Goal: Information Seeking & Learning: Compare options

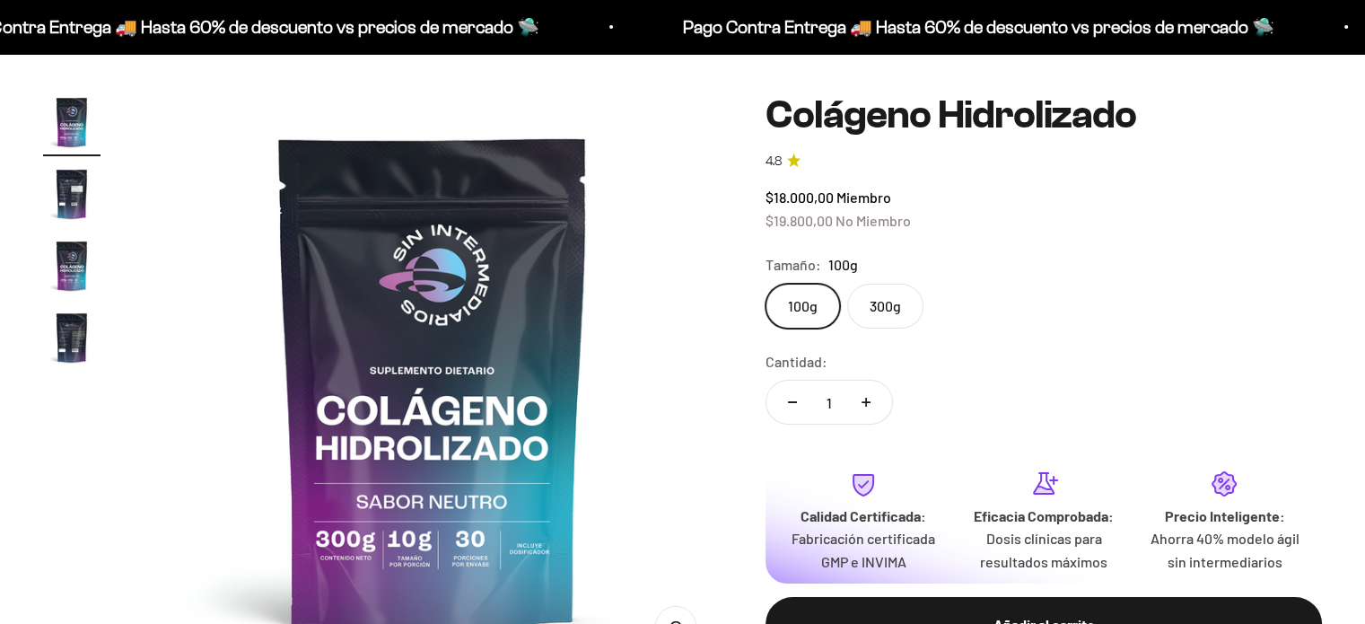
scroll to position [179, 0]
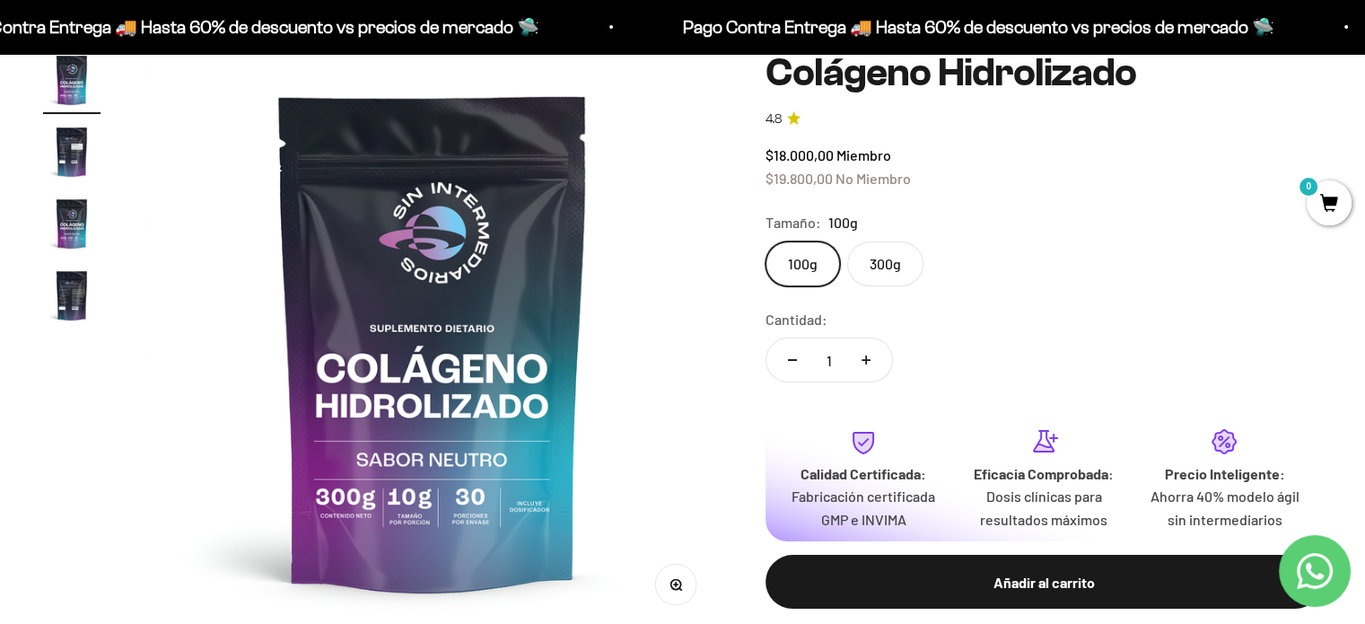
click at [902, 264] on label "300g" at bounding box center [885, 263] width 76 height 45
click at [765, 241] on input "300g" at bounding box center [764, 240] width 1 height 1
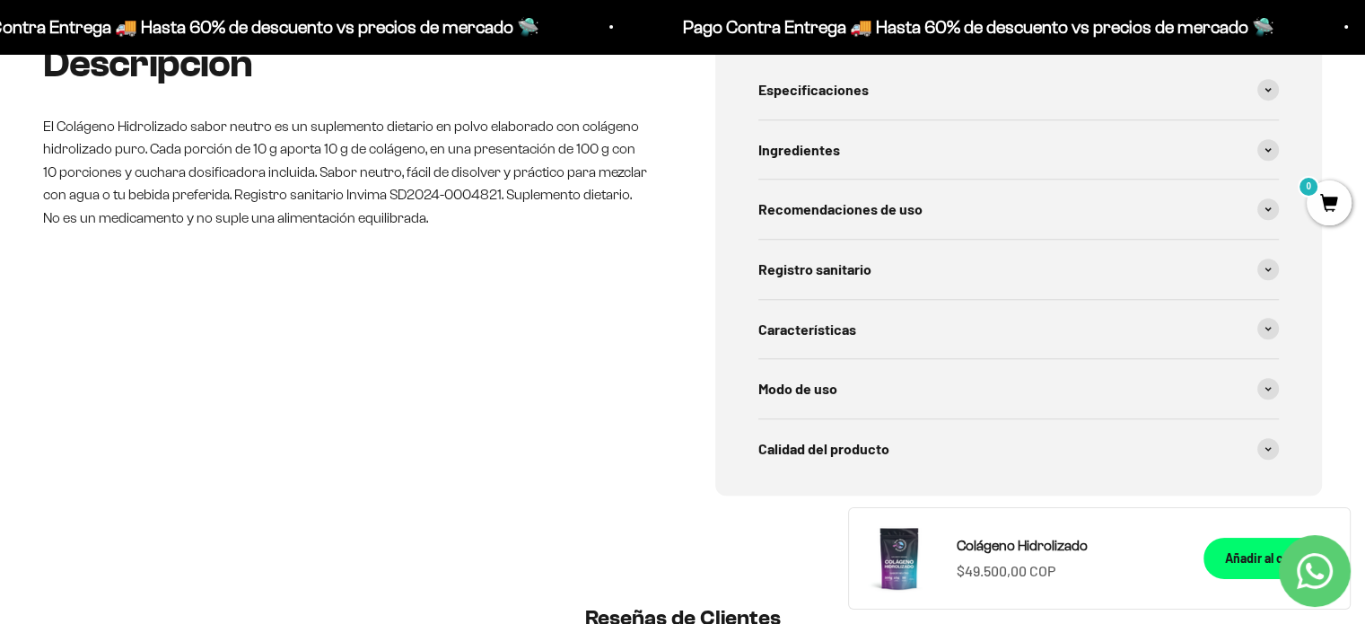
scroll to position [897, 0]
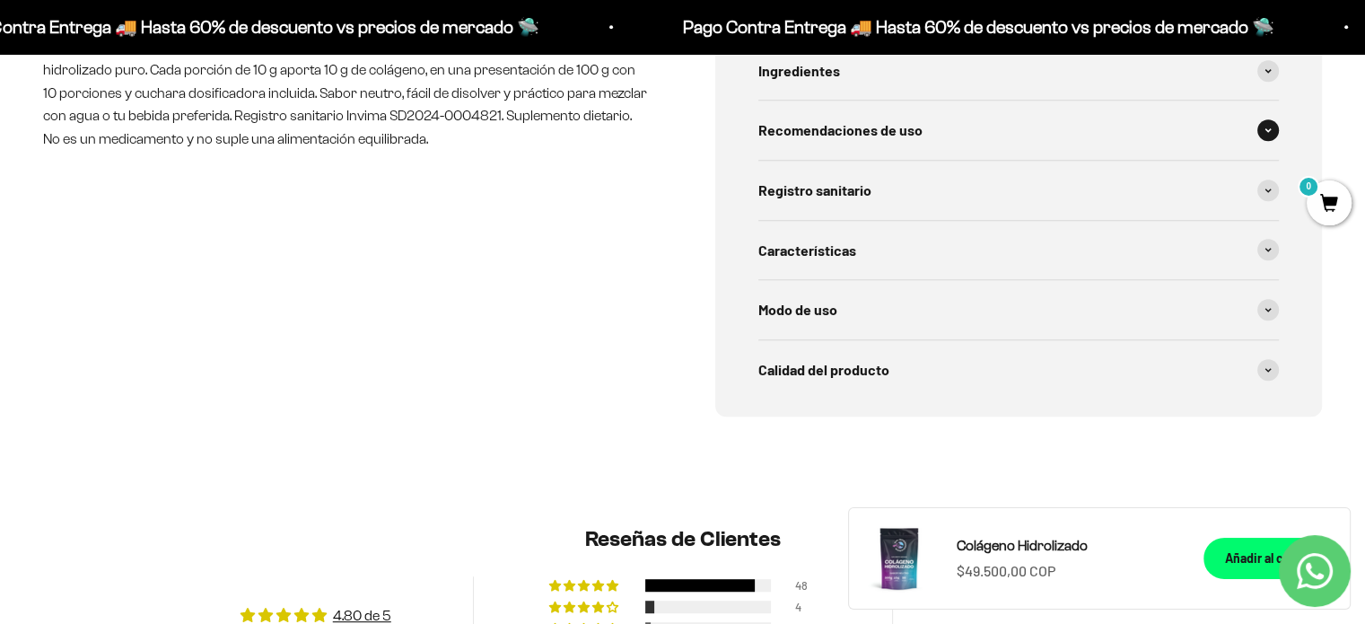
click at [903, 125] on span "Recomendaciones de uso" at bounding box center [840, 129] width 164 height 23
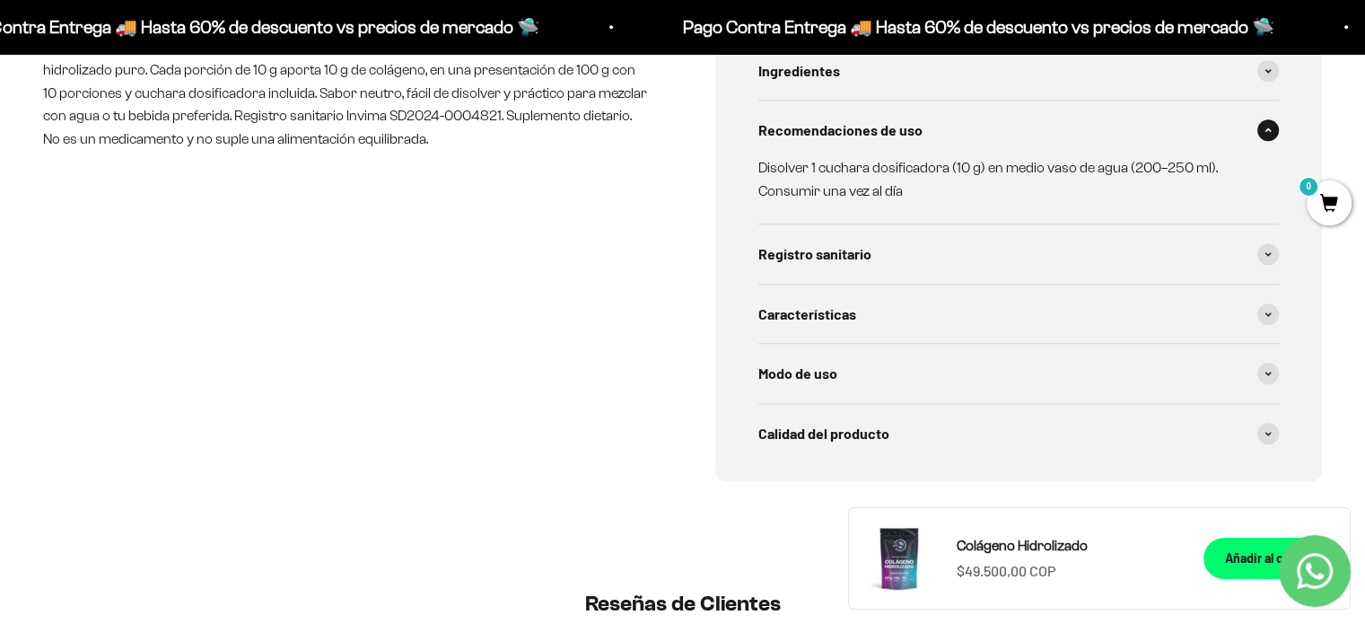
click at [525, 315] on div "Descripción El Colágeno Hidrolizado sabor neutro es un suplemento dietario en p…" at bounding box center [346, 221] width 607 height 517
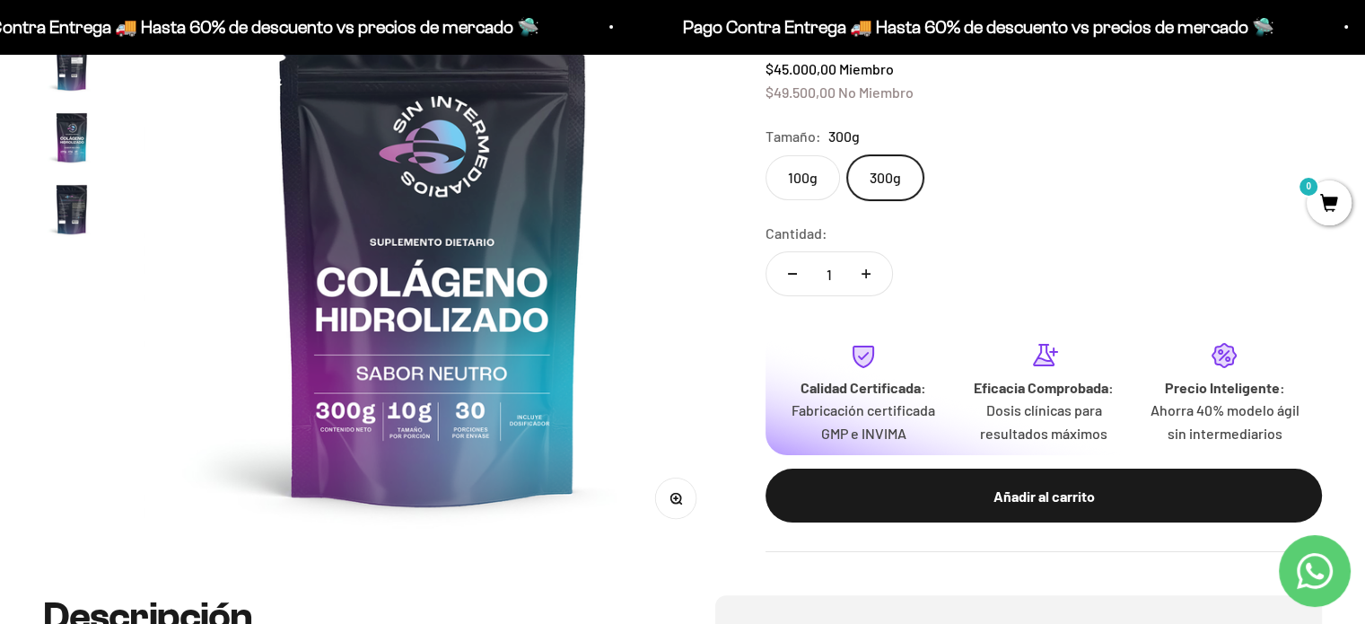
scroll to position [269, 0]
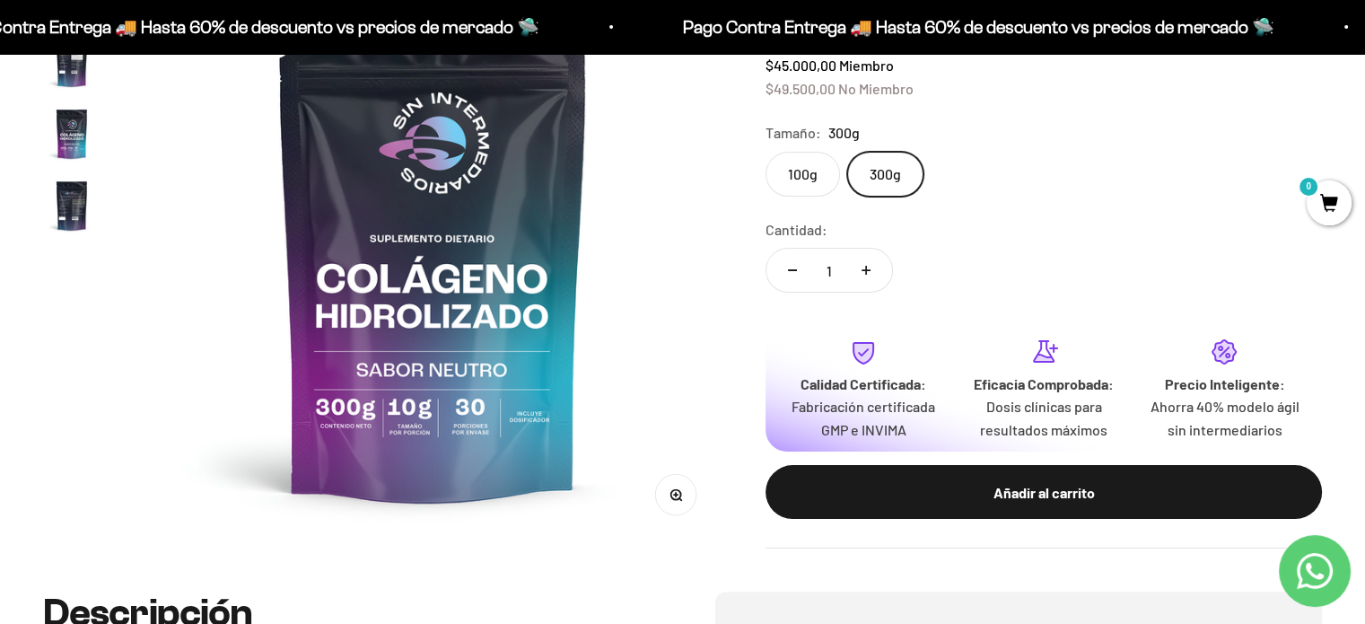
click at [814, 182] on label "100g" at bounding box center [802, 174] width 74 height 45
click at [765, 152] on input "100g" at bounding box center [764, 151] width 1 height 1
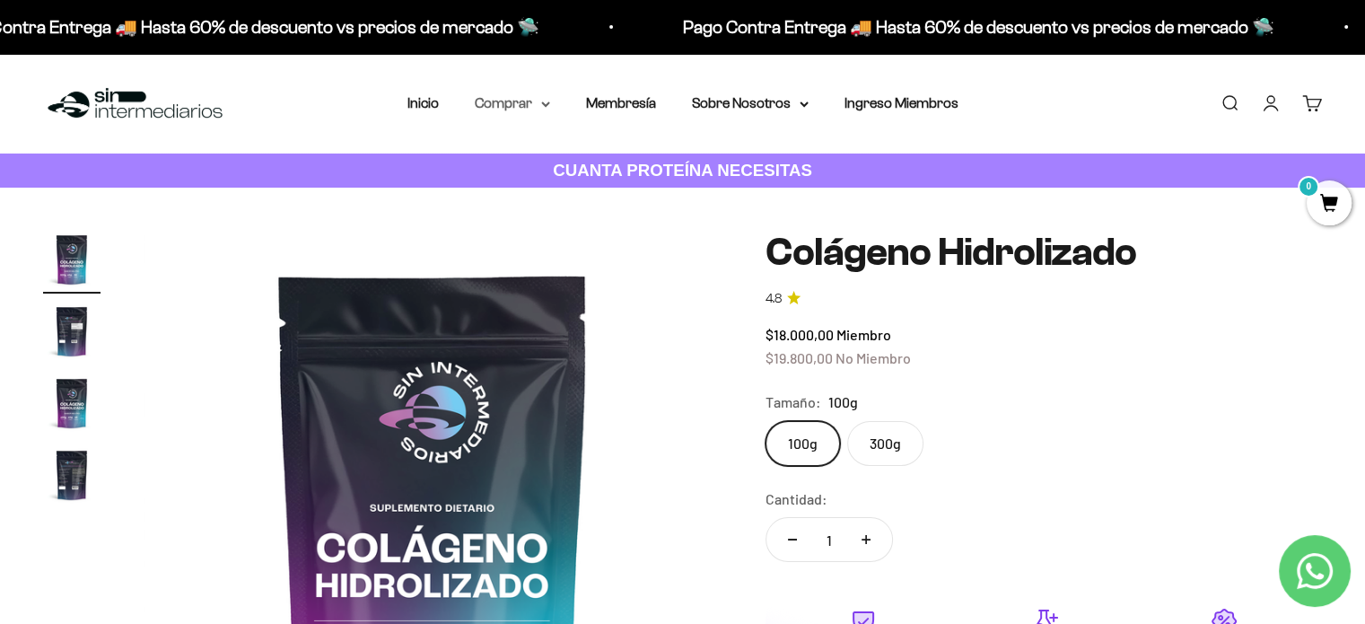
click at [524, 103] on summary "Comprar" at bounding box center [512, 103] width 75 height 23
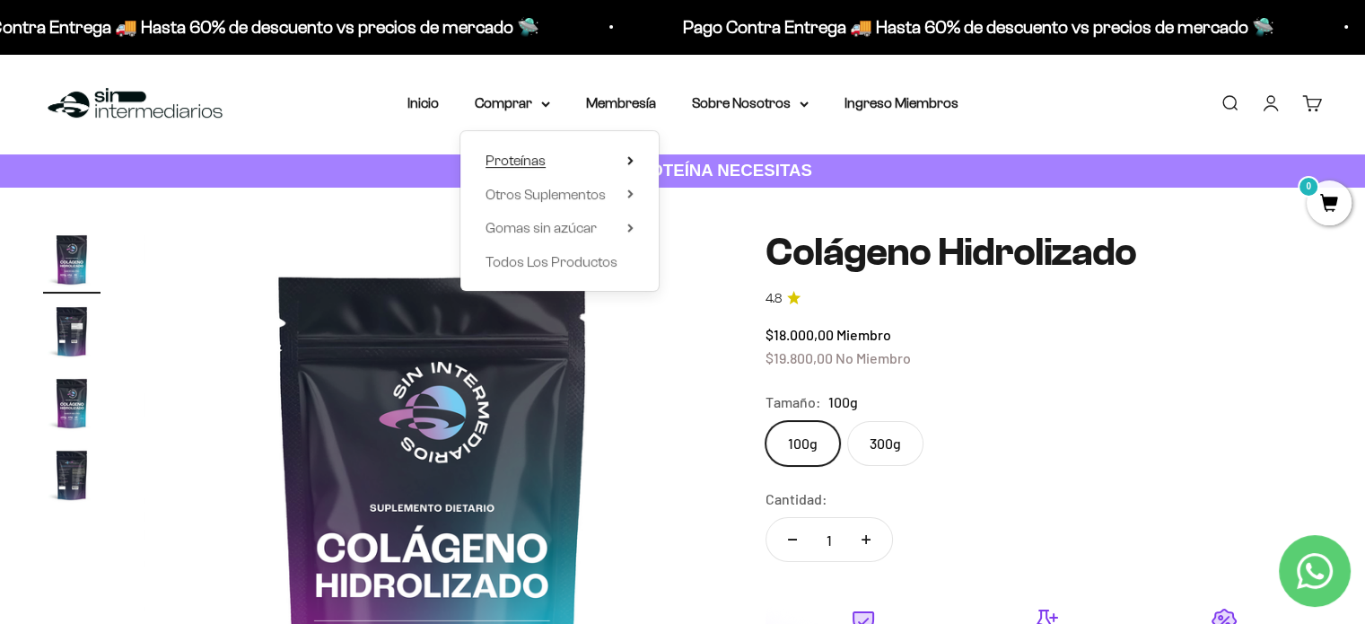
click at [528, 165] on span "Proteínas" at bounding box center [515, 160] width 60 height 15
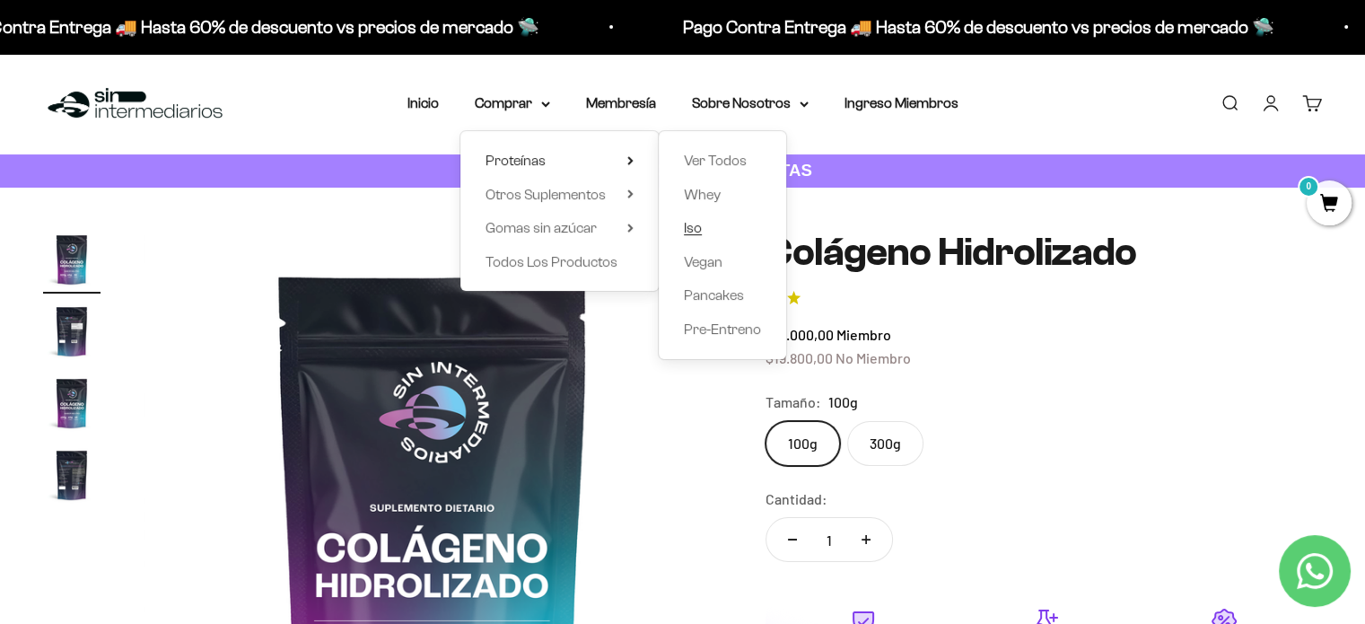
click at [705, 230] on link "Iso" at bounding box center [722, 227] width 77 height 23
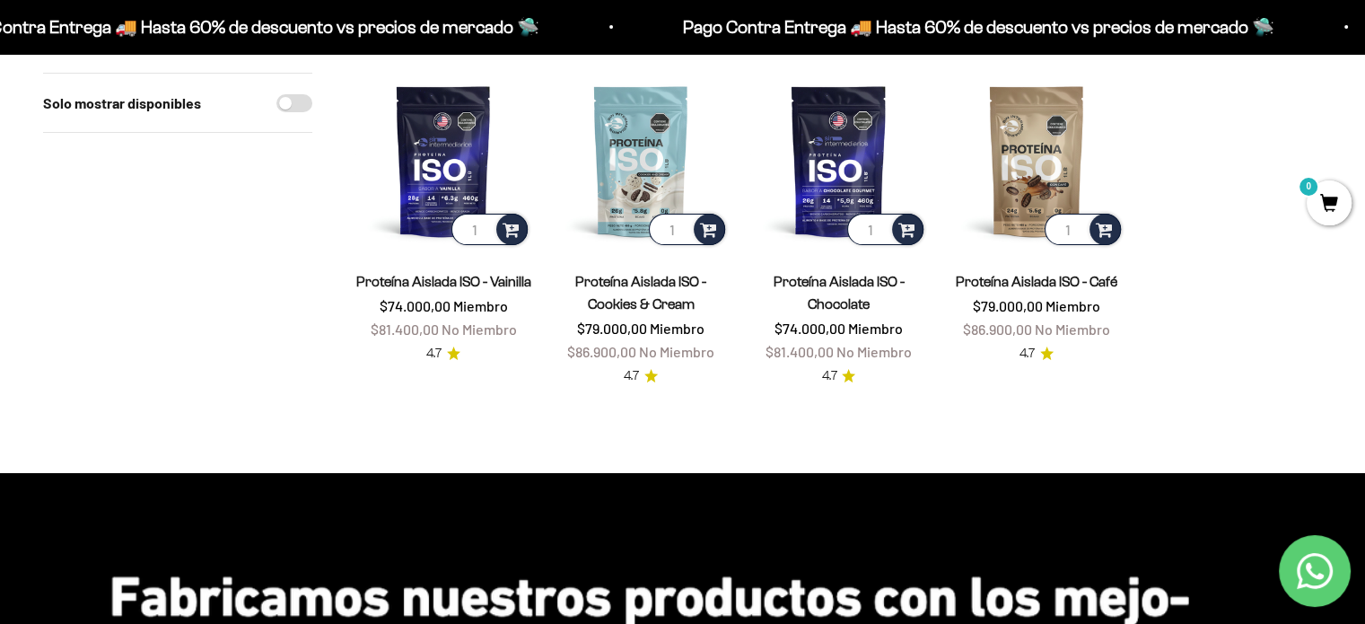
scroll to position [179, 0]
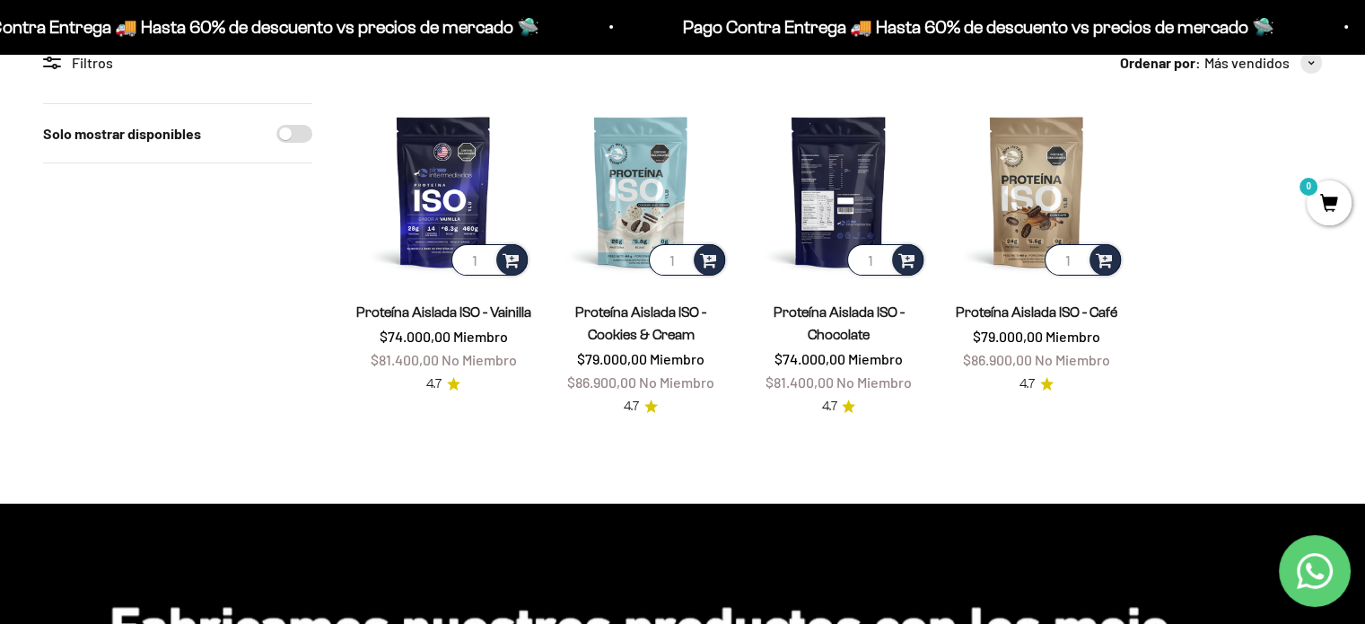
click at [835, 190] on img at bounding box center [838, 191] width 176 height 176
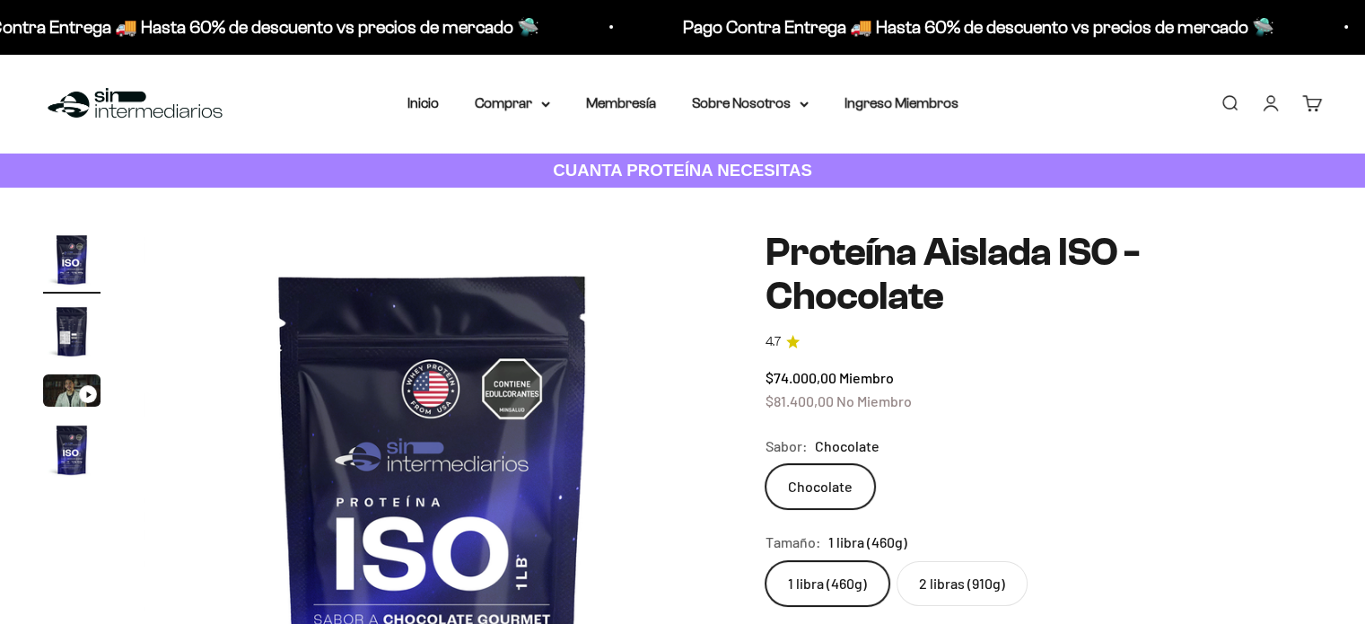
scroll to position [144, 0]
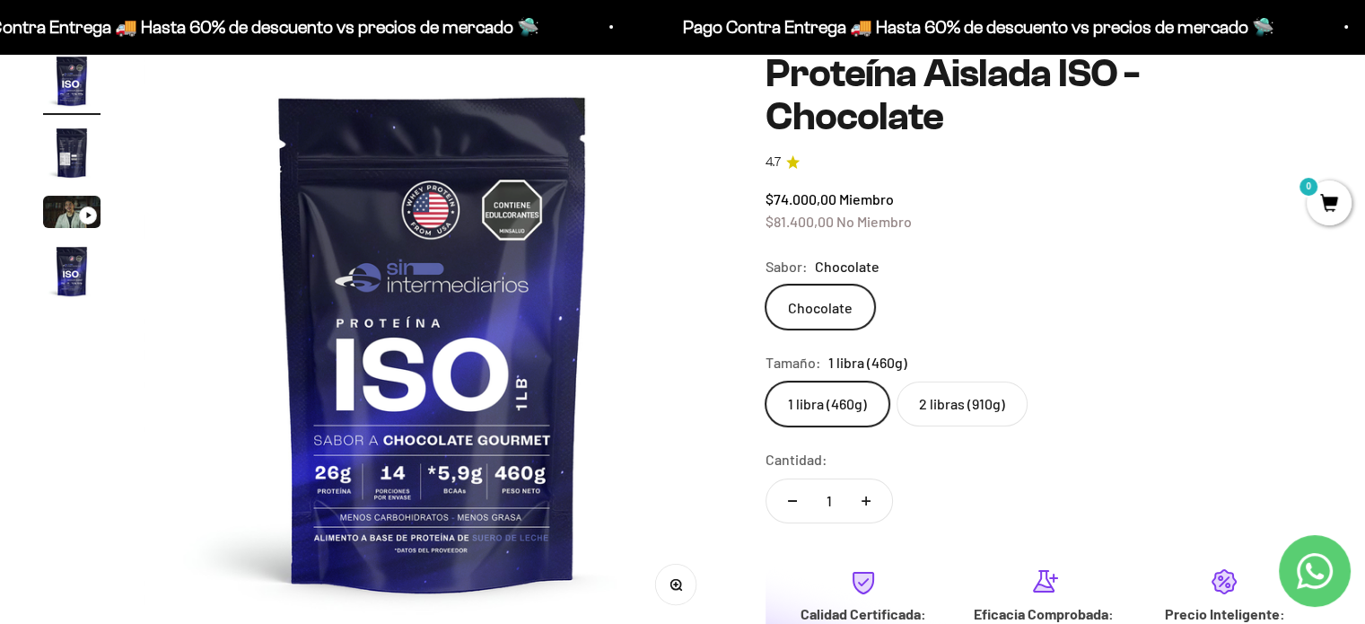
click at [958, 381] on label "2 libras (910g)" at bounding box center [961, 403] width 131 height 45
click at [765, 380] on input "2 libras (910g)" at bounding box center [764, 380] width 1 height 1
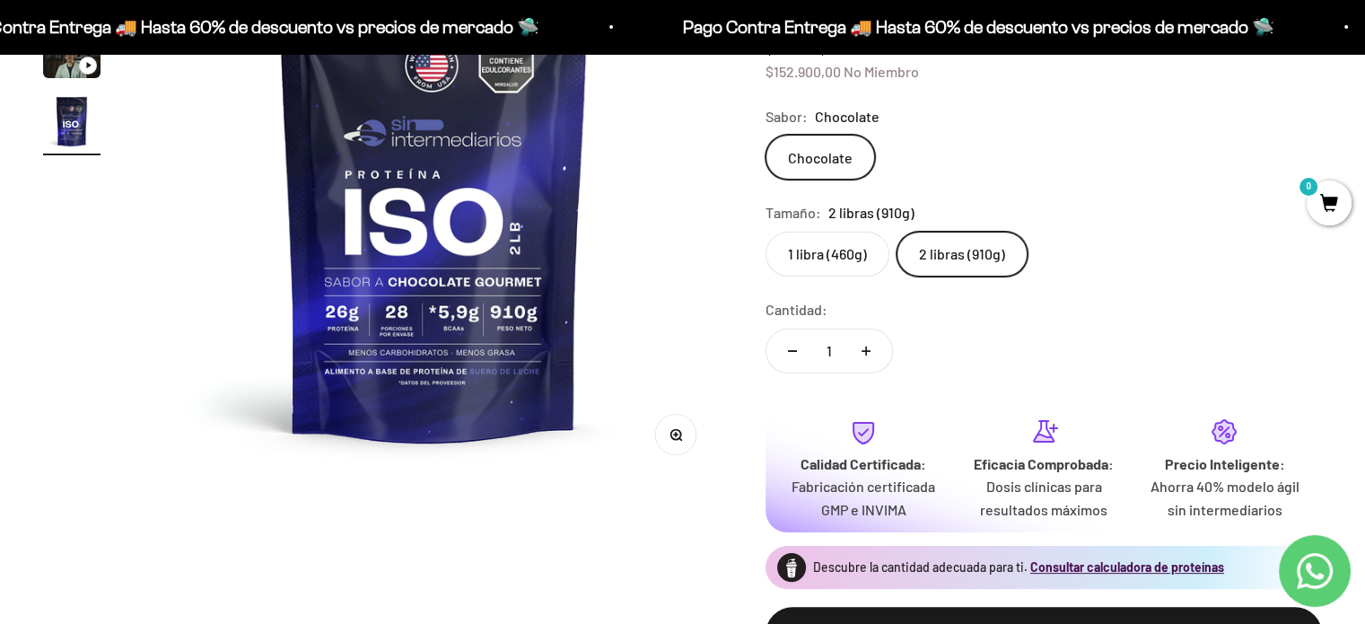
scroll to position [324, 0]
